Goal: Task Accomplishment & Management: Use online tool/utility

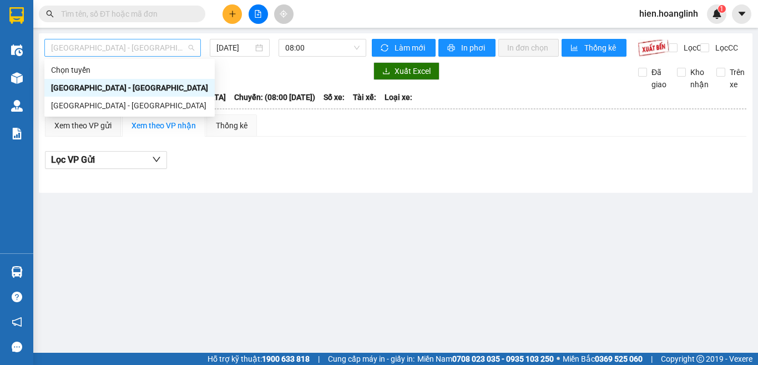
click at [134, 50] on span "[GEOGRAPHIC_DATA] - [GEOGRAPHIC_DATA]" at bounding box center [122, 47] width 143 height 17
click at [113, 103] on div "[GEOGRAPHIC_DATA] - [GEOGRAPHIC_DATA]" at bounding box center [129, 105] width 157 height 12
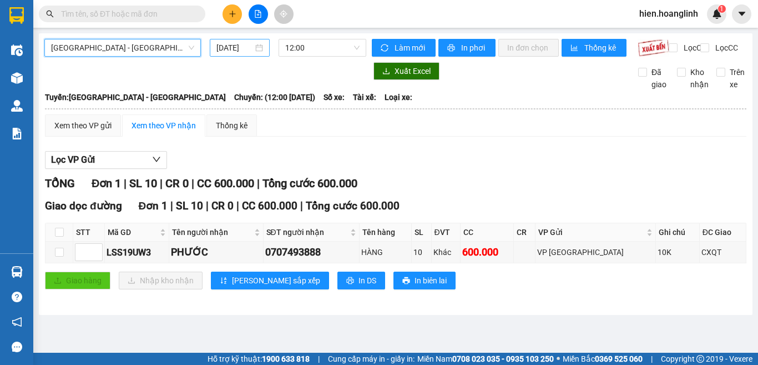
click at [239, 48] on input "[DATE]" at bounding box center [234, 48] width 37 height 12
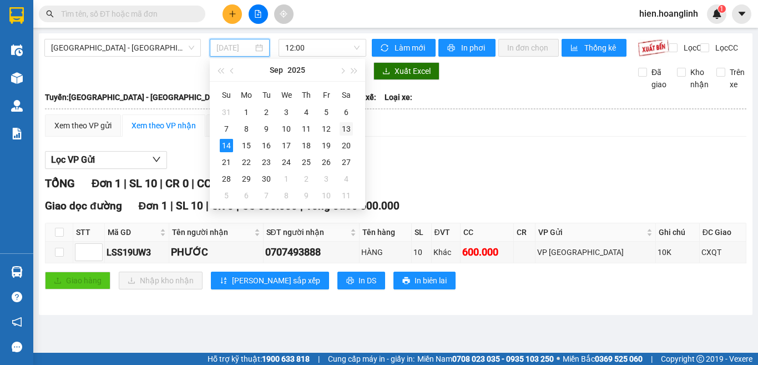
click at [345, 128] on div "13" at bounding box center [346, 128] width 13 height 13
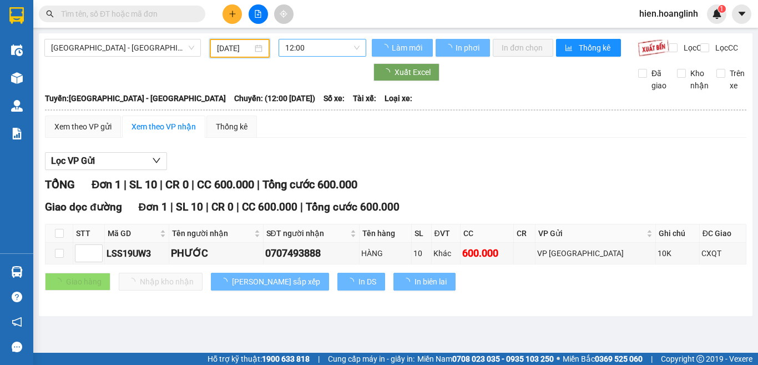
type input "[DATE]"
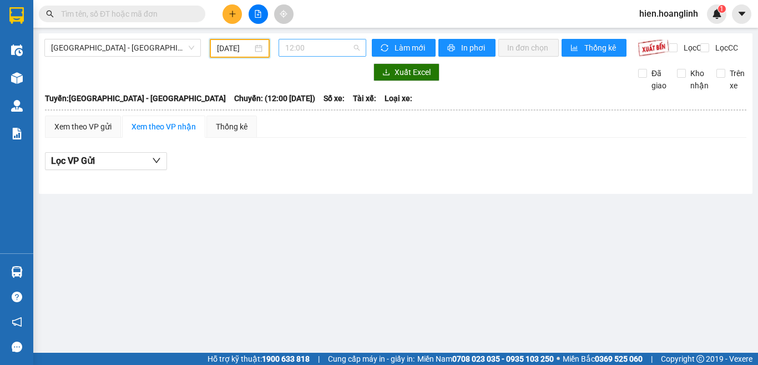
click at [320, 51] on span "12:00" at bounding box center [322, 47] width 74 height 17
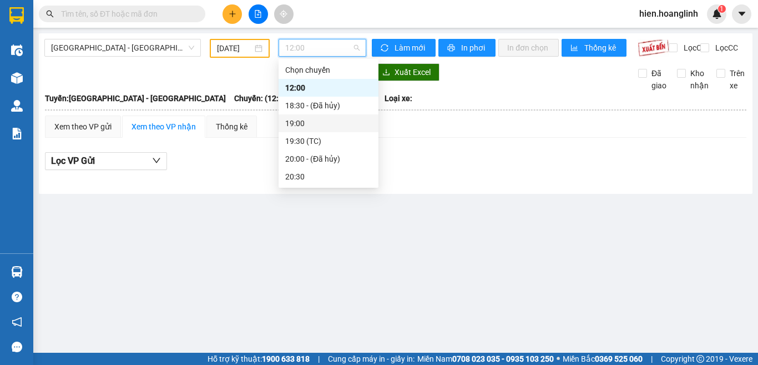
click at [310, 124] on div "19:00" at bounding box center [328, 123] width 87 height 12
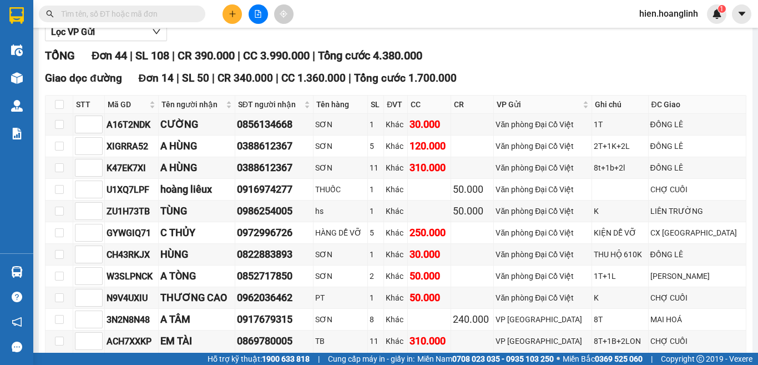
scroll to position [167, 0]
